Goal: Information Seeking & Learning: Learn about a topic

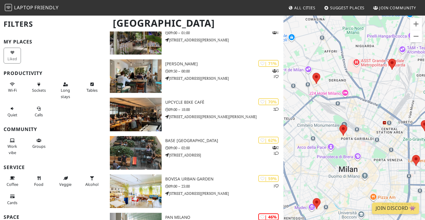
scroll to position [65, 0]
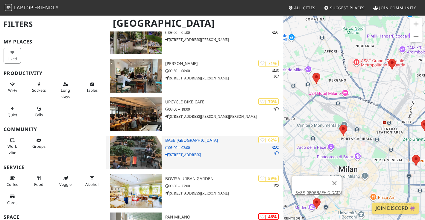
click at [130, 145] on img at bounding box center [136, 151] width 52 height 33
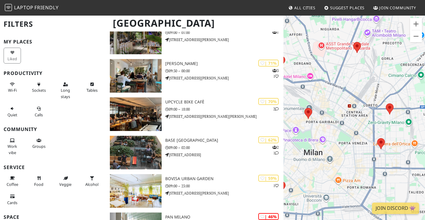
drag, startPoint x: 336, startPoint y: 159, endPoint x: 302, endPoint y: 142, distance: 38.4
click at [301, 142] on div at bounding box center [353, 125] width 141 height 220
click at [377, 138] on area at bounding box center [377, 138] width 0 height 0
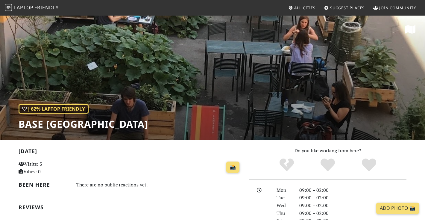
click at [246, 71] on div "| 62% Laptop Friendly BASE Milano" at bounding box center [212, 77] width 425 height 124
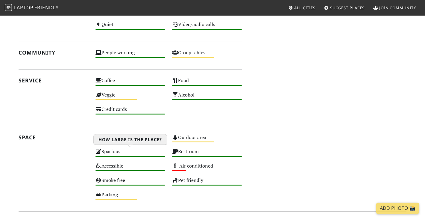
scroll to position [365, 0]
